Goal: Find specific page/section: Find specific page/section

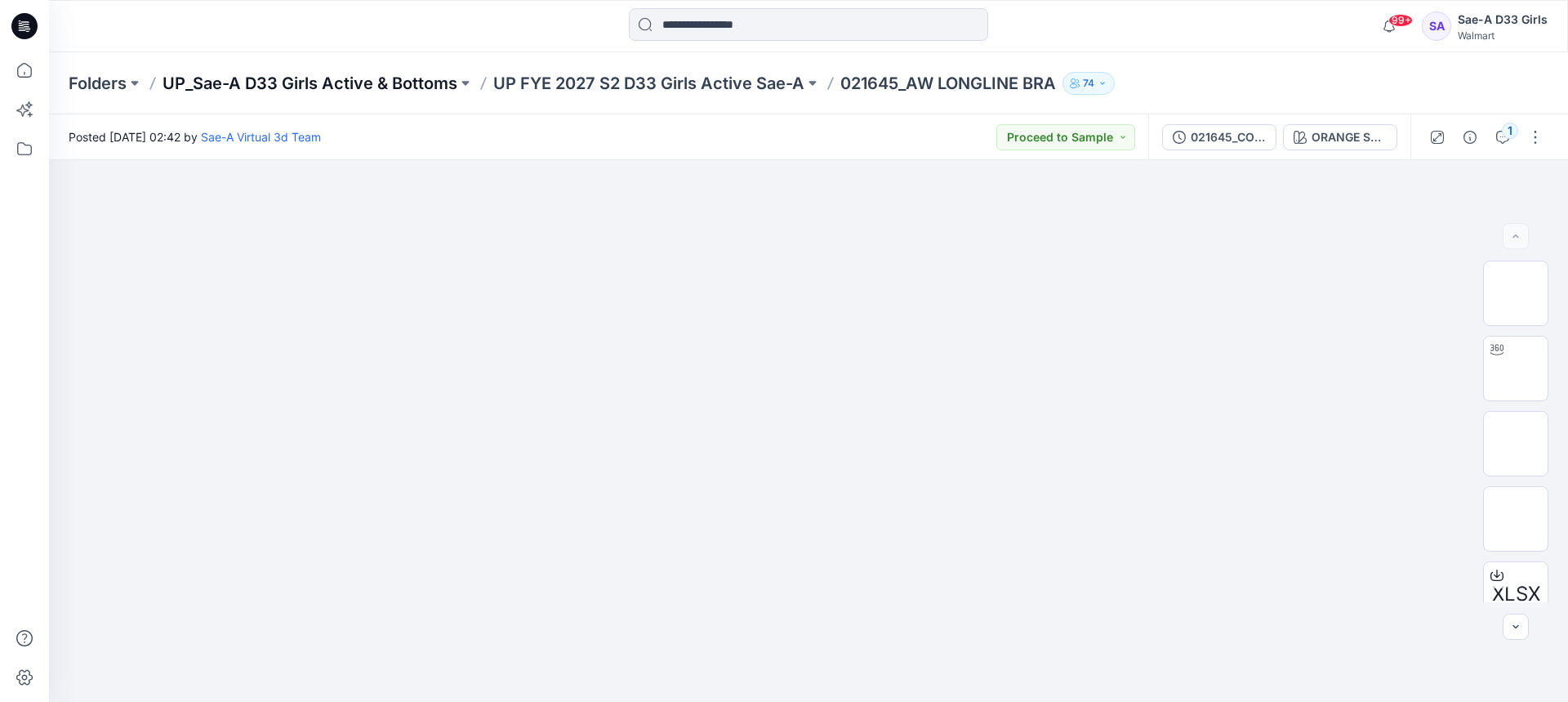
click at [434, 77] on p "UP_Sae-A D33 Girls Active & Bottoms" at bounding box center [310, 84] width 295 height 23
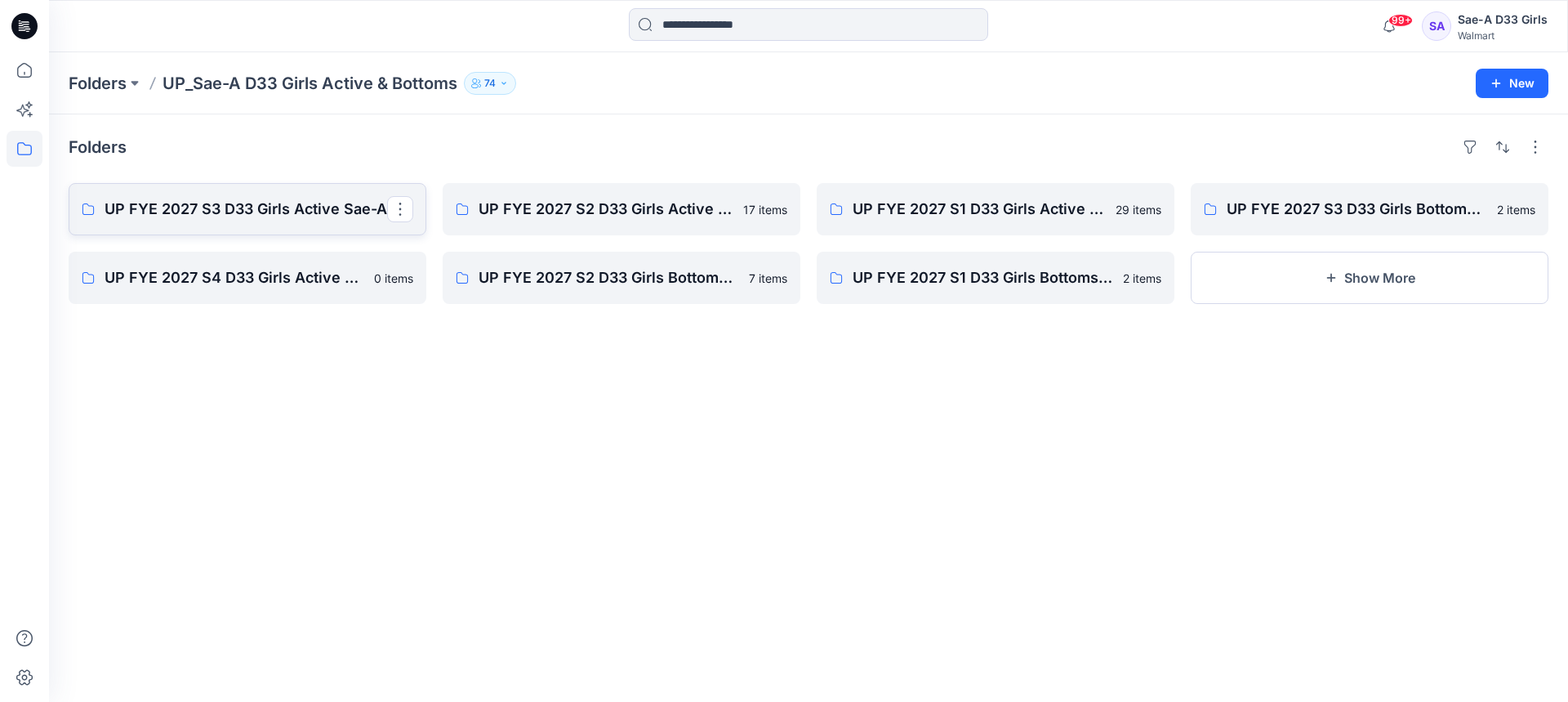
click at [275, 220] on p "UP FYE 2027 S3 D33 Girls Active Sae-A" at bounding box center [245, 209] width 282 height 23
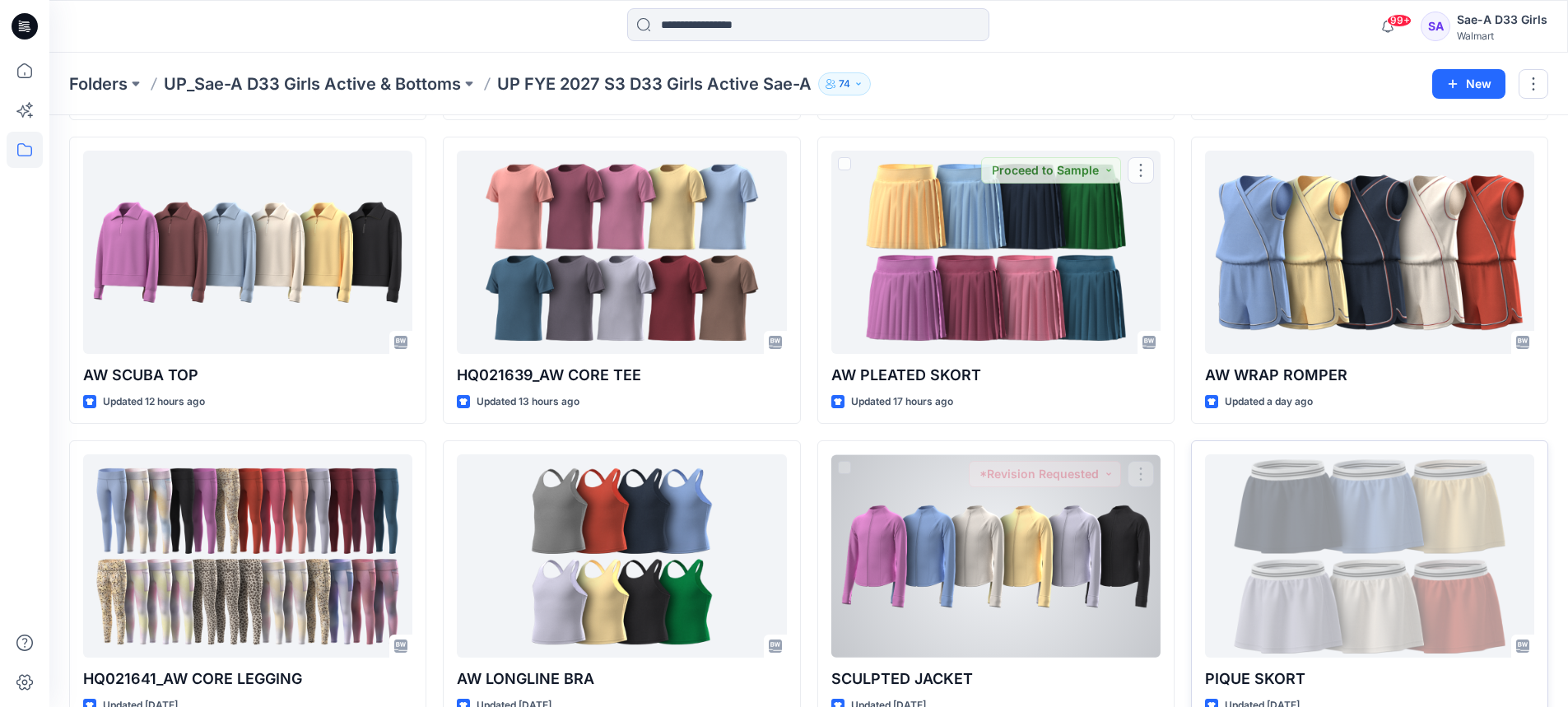
scroll to position [452, 0]
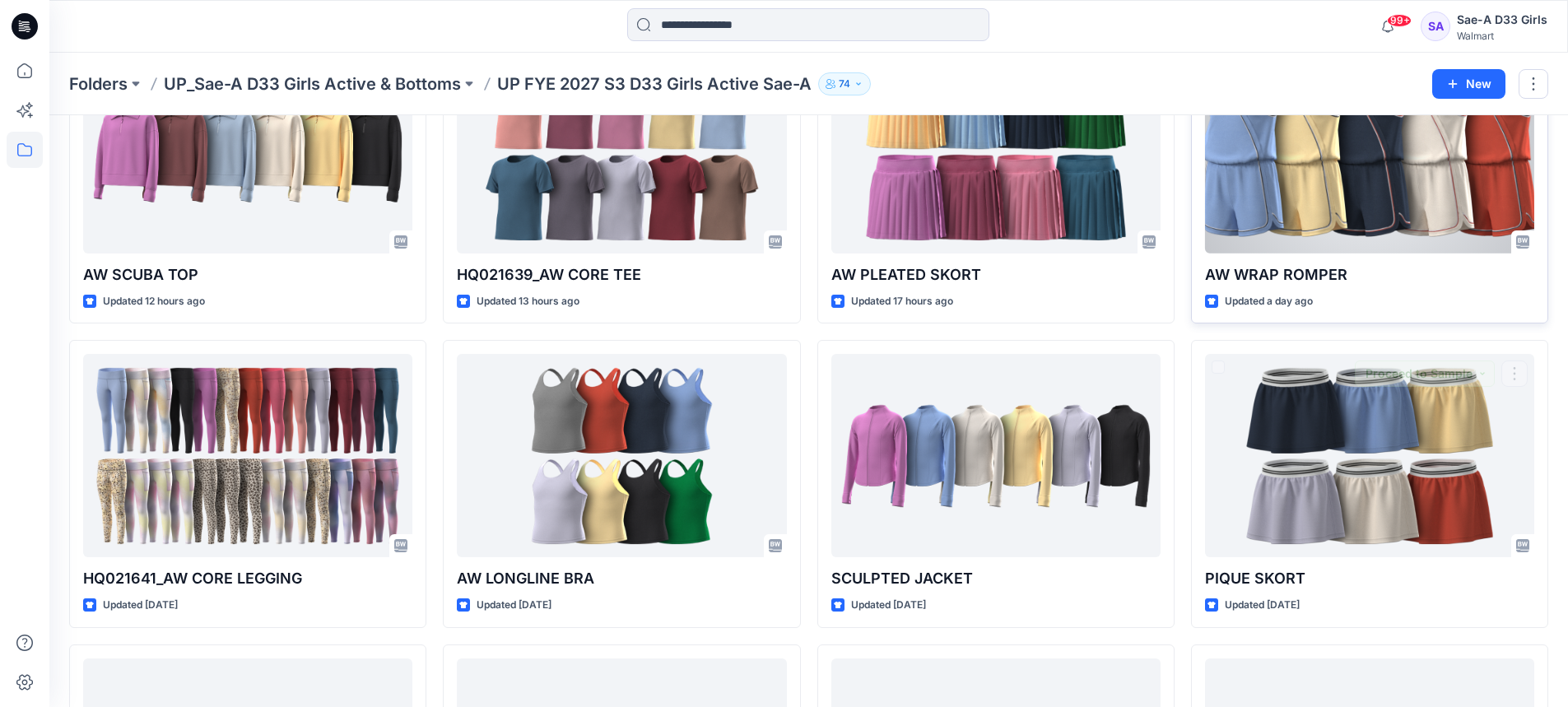
click at [1332, 225] on div at bounding box center [1370, 152] width 330 height 203
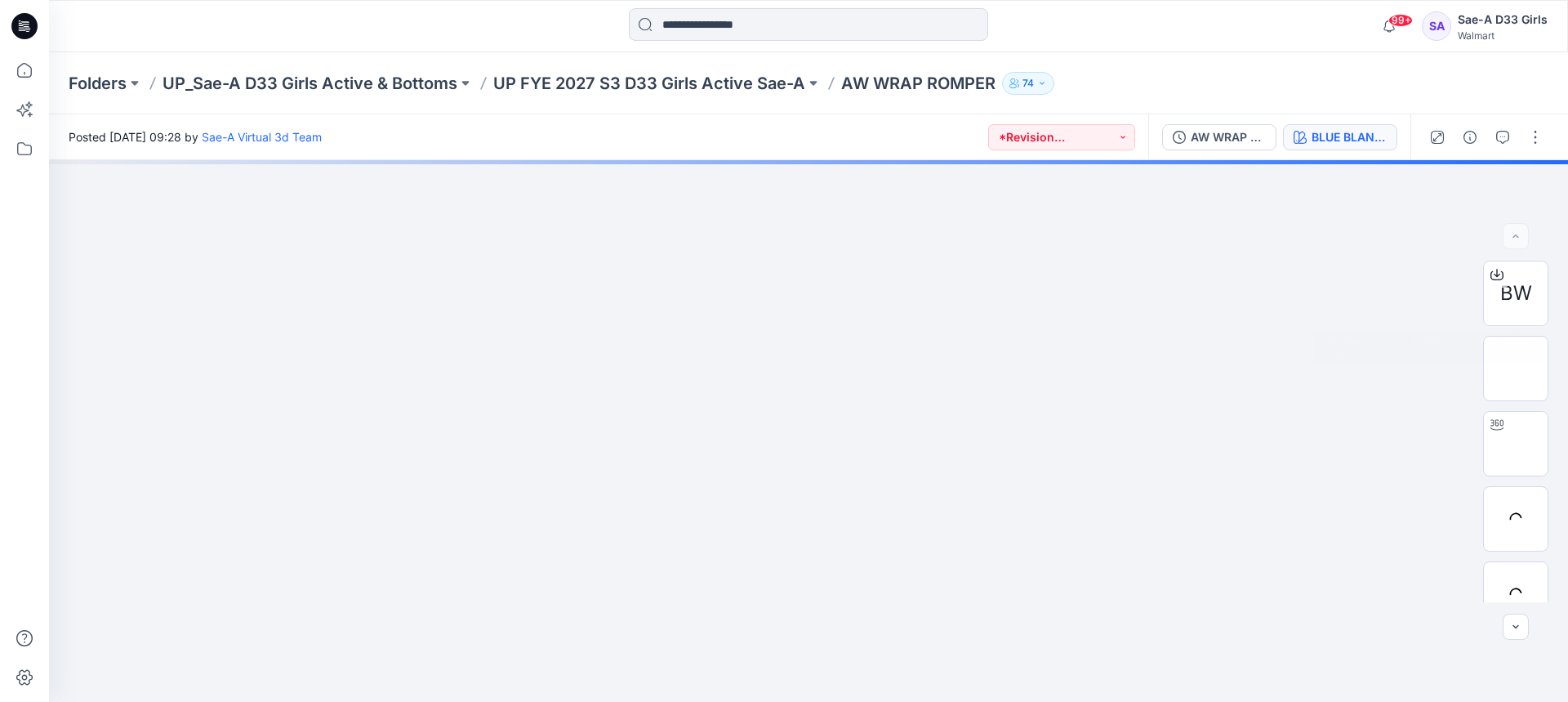
click at [1377, 142] on div "BLUE BLANKET" at bounding box center [1349, 137] width 75 height 18
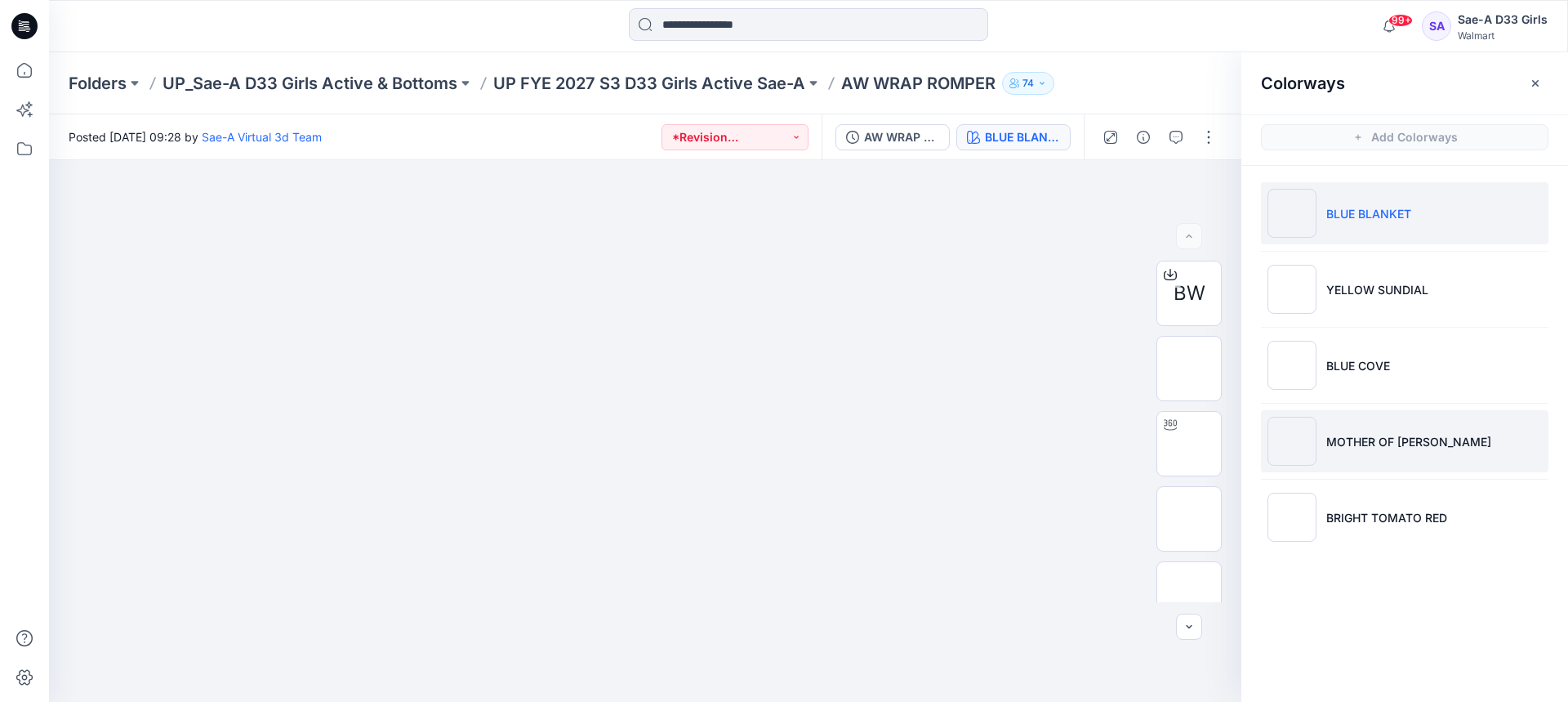
click at [1334, 430] on li "MOTHER OF [PERSON_NAME]" at bounding box center [1404, 441] width 288 height 62
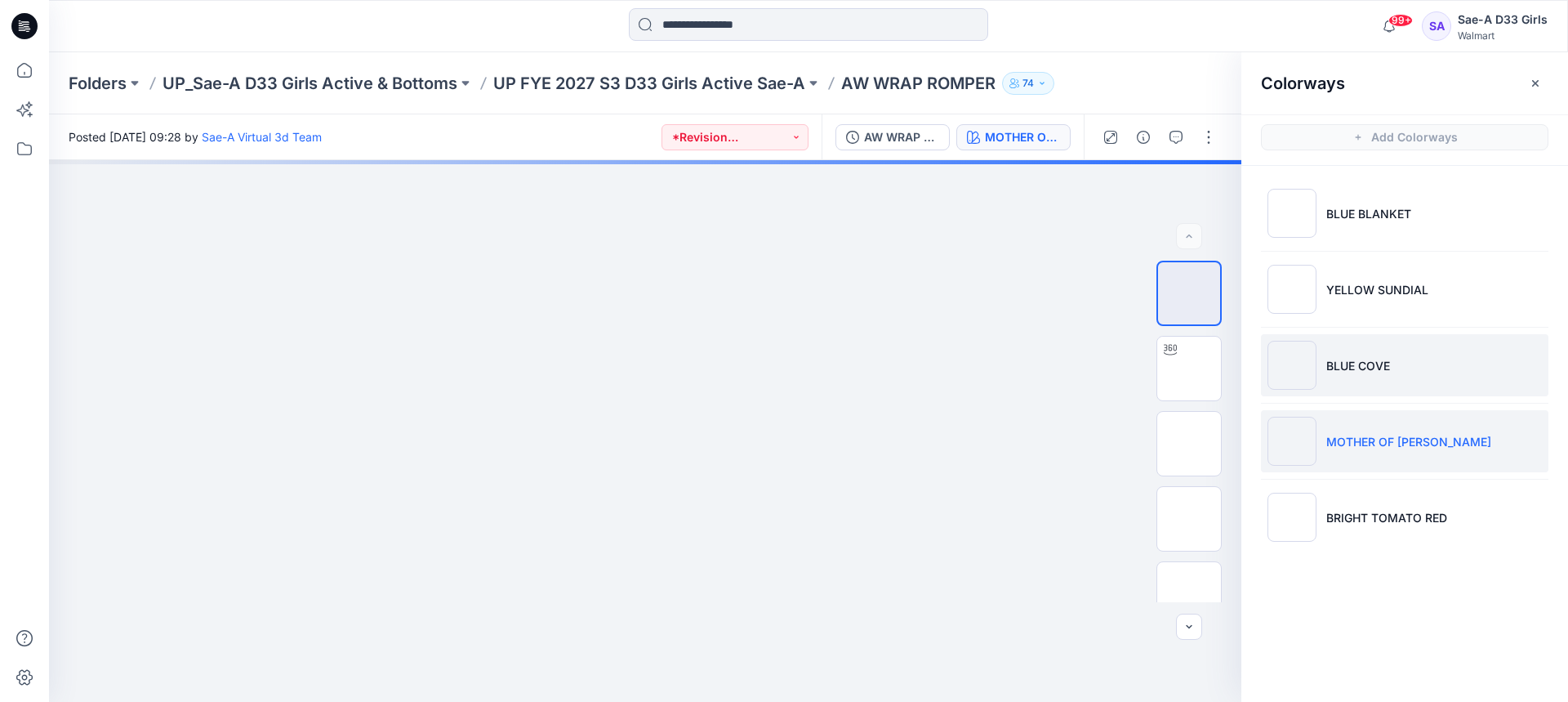
click at [1377, 367] on p "BLUE COVE" at bounding box center [1358, 366] width 63 height 18
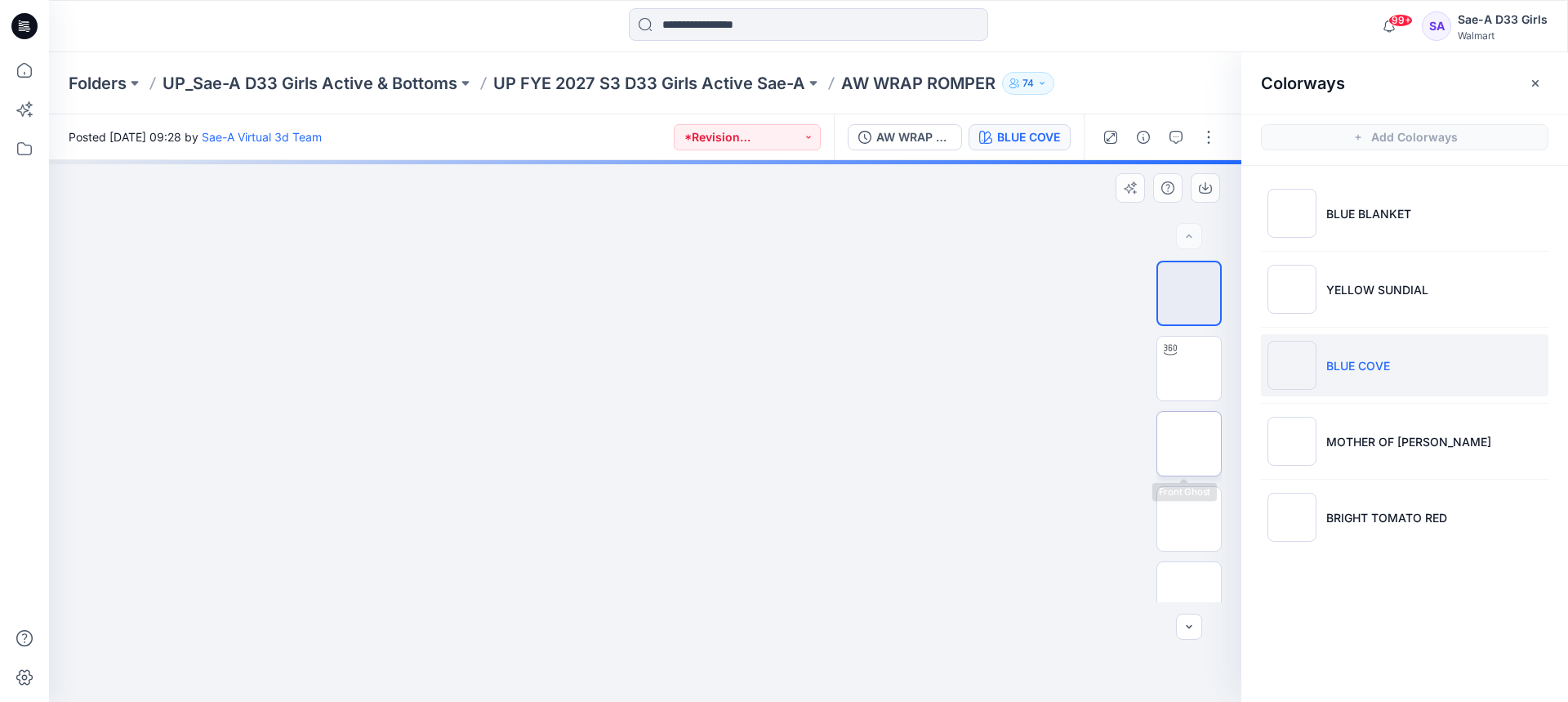
click at [1189, 443] on img at bounding box center [1189, 443] width 0 height 0
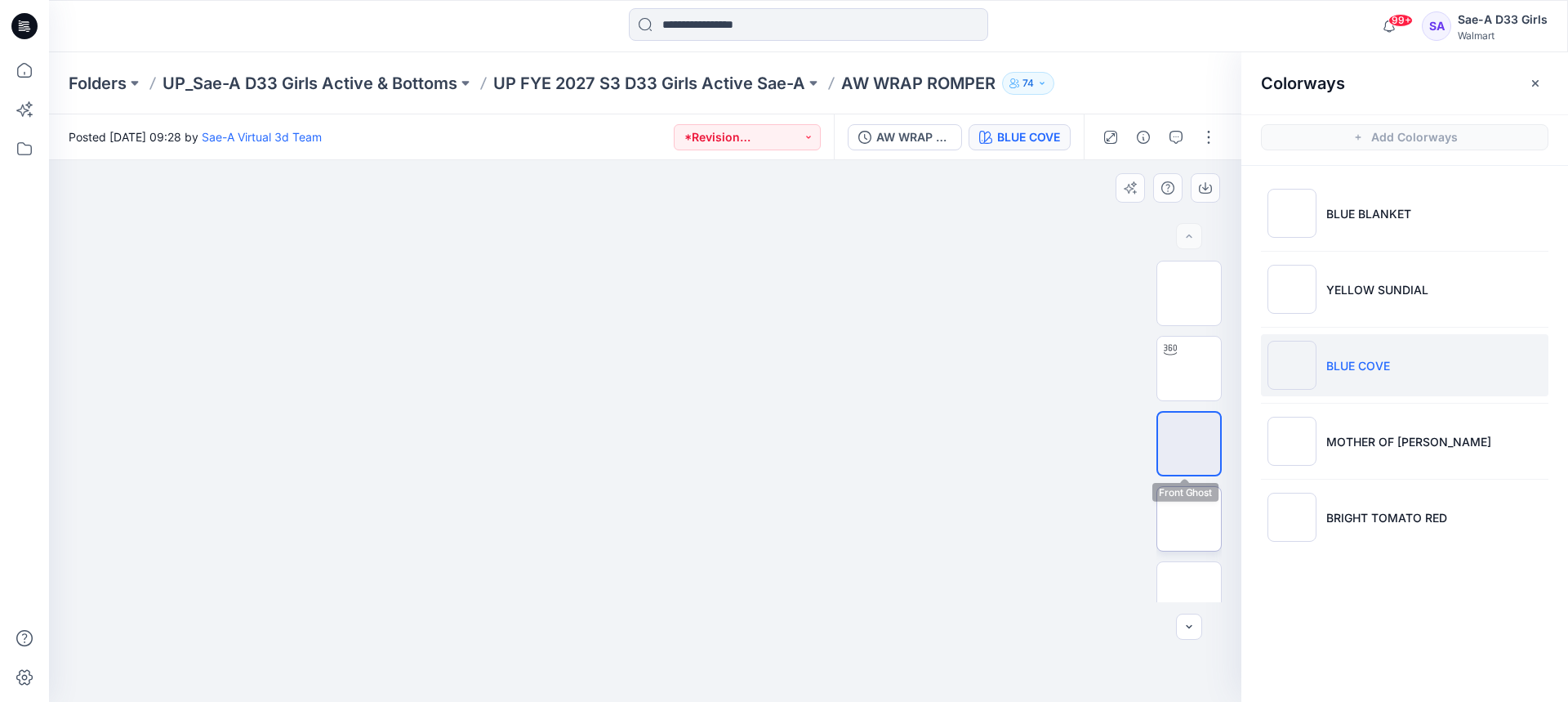
click at [1189, 519] on img at bounding box center [1189, 519] width 0 height 0
